Goal: Navigation & Orientation: Find specific page/section

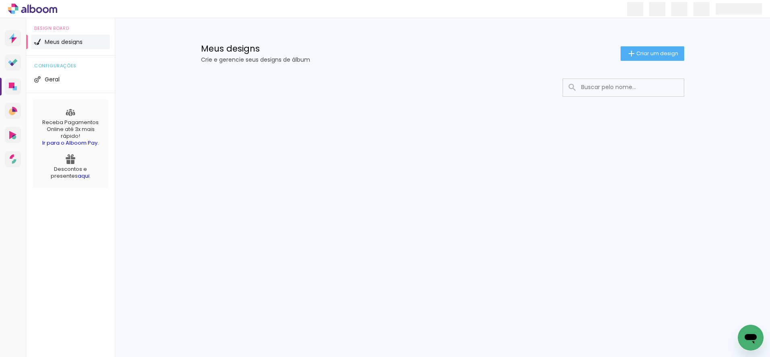
click at [45, 12] on icon at bounding box center [46, 10] width 6 height 6
click at [52, 79] on span "Geral" at bounding box center [52, 79] width 15 height 6
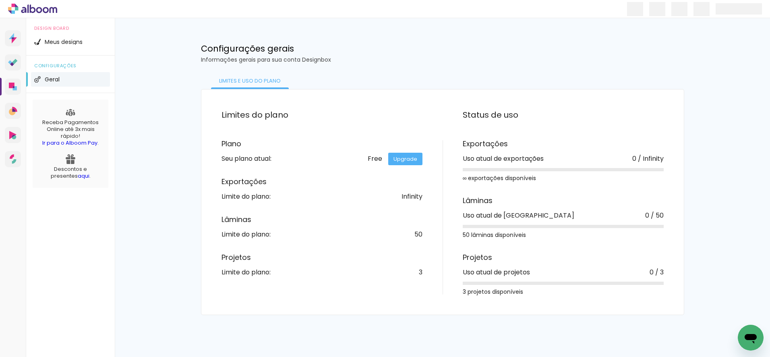
click at [45, 12] on icon at bounding box center [46, 10] width 6 height 6
